Goal: Navigation & Orientation: Find specific page/section

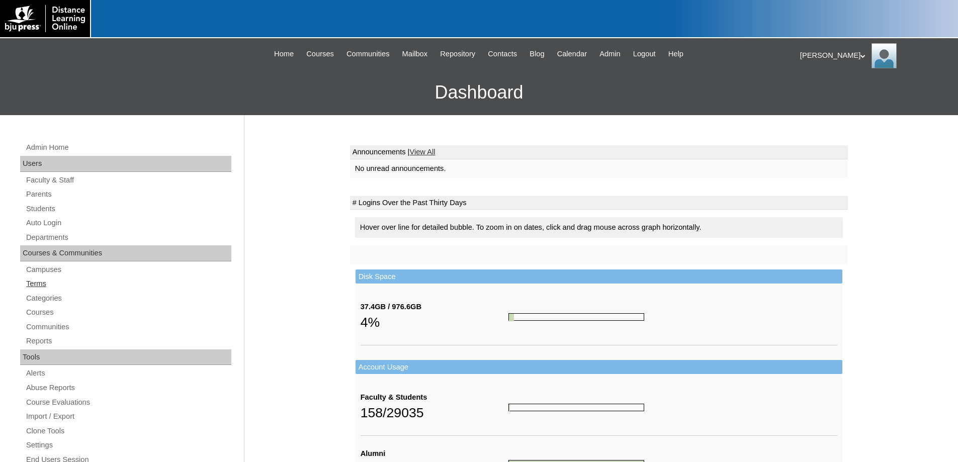
click at [38, 281] on link "Terms" at bounding box center [128, 283] width 206 height 13
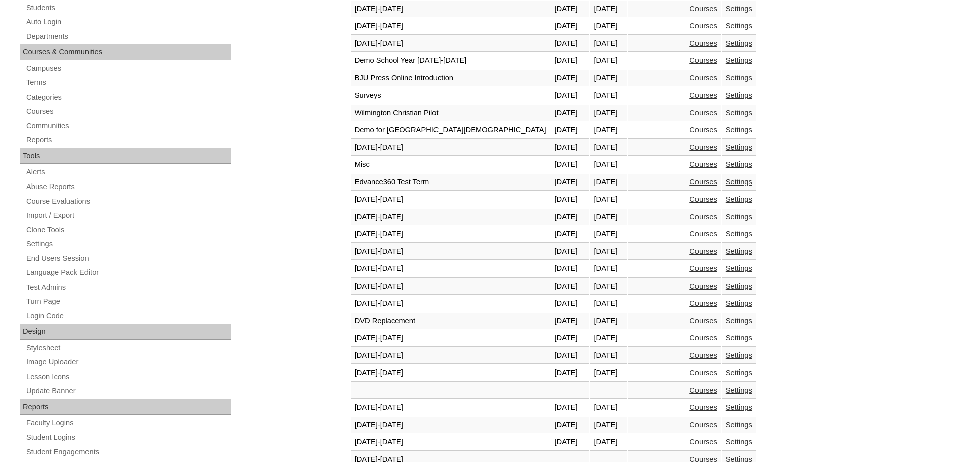
scroll to position [371, 0]
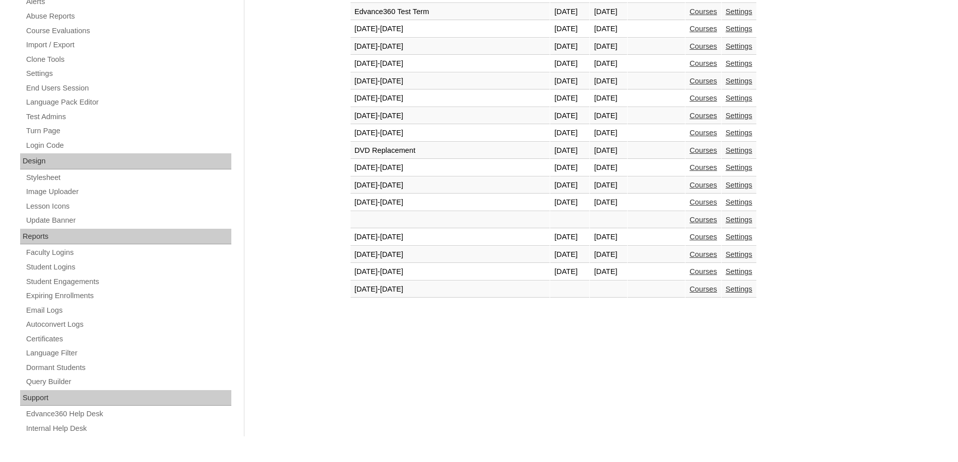
click at [689, 269] on link "Courses" at bounding box center [703, 271] width 28 height 8
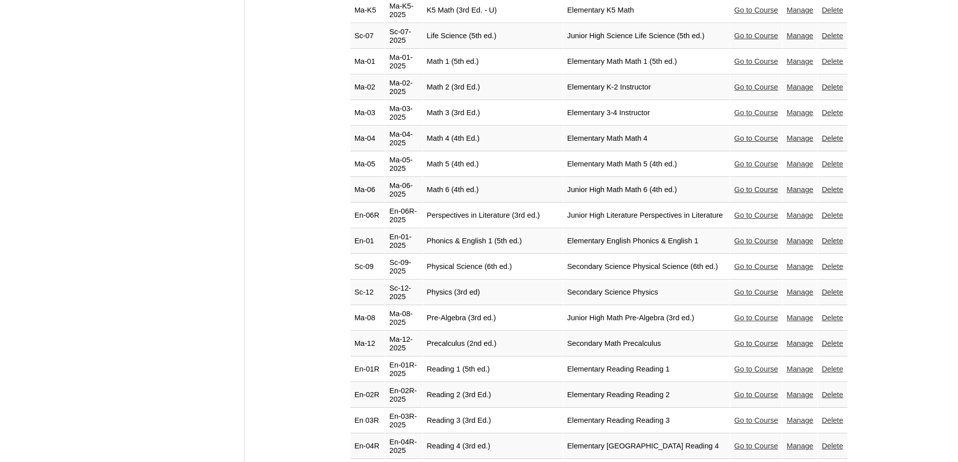
scroll to position [1709, 0]
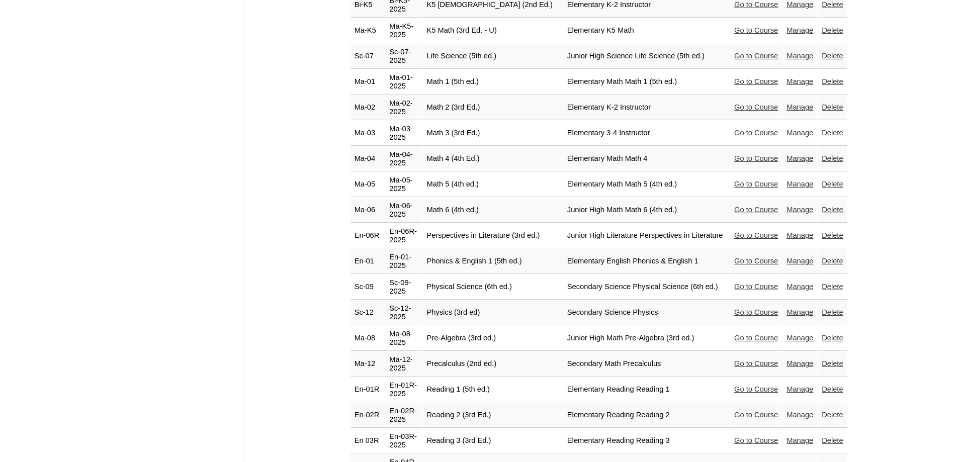
click at [750, 411] on link "Go to Course" at bounding box center [756, 415] width 44 height 8
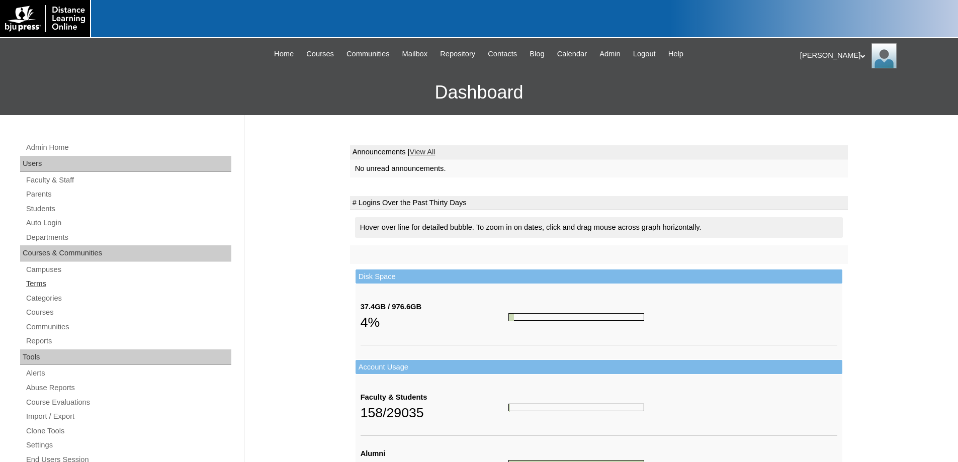
click at [30, 282] on link "Terms" at bounding box center [128, 283] width 206 height 13
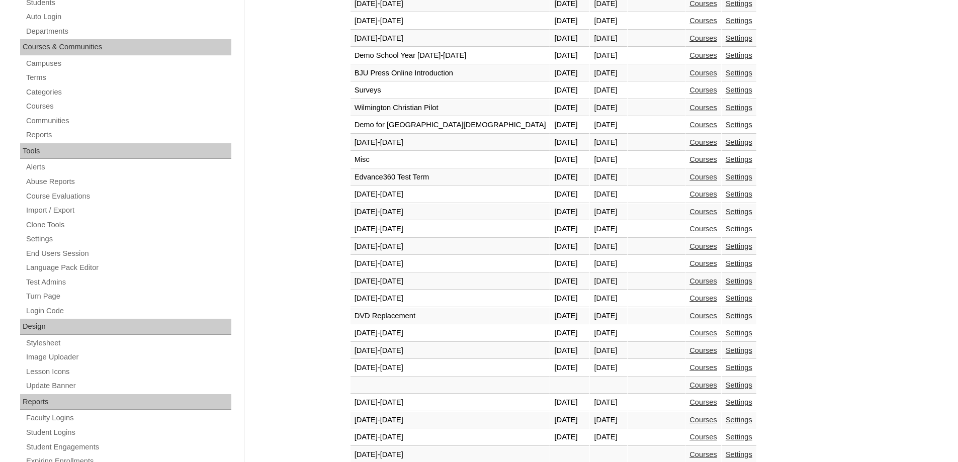
scroll to position [302, 0]
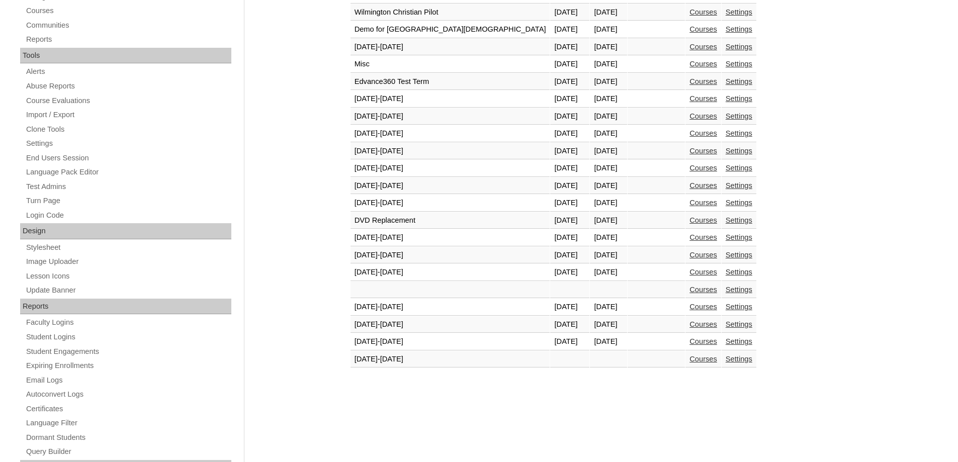
click at [689, 341] on link "Courses" at bounding box center [703, 341] width 28 height 8
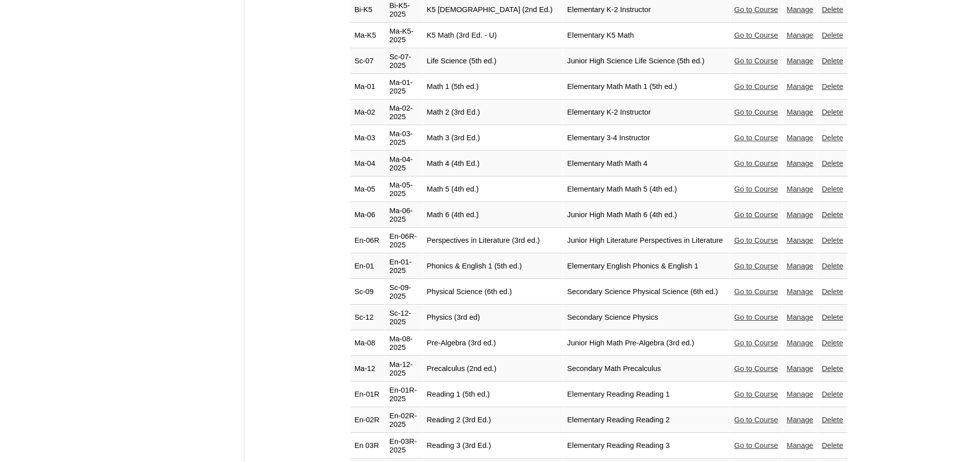
scroll to position [1910, 0]
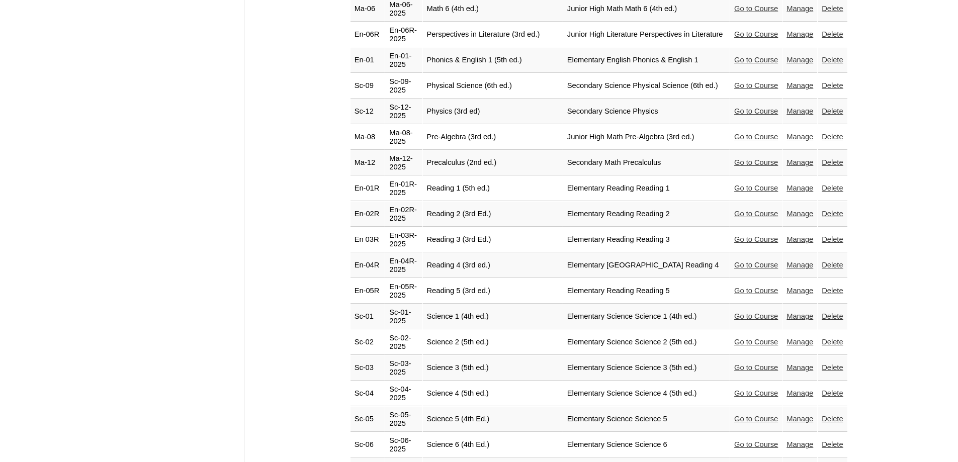
click at [737, 184] on link "Go to Course" at bounding box center [756, 188] width 44 height 8
